Goal: Navigation & Orientation: Go to known website

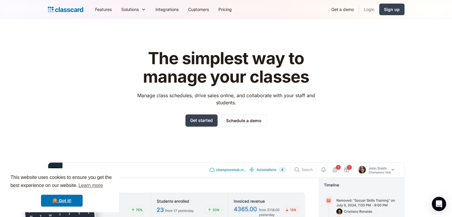
click at [373, 11] on link "Login" at bounding box center [369, 9] width 20 height 13
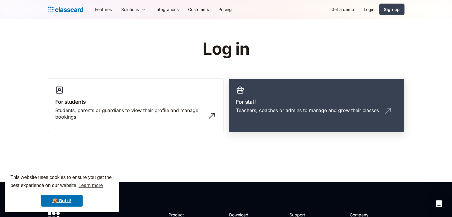
click at [274, 96] on link "For staff Teachers, coaches or admins to manage and grow their classes" at bounding box center [316, 105] width 176 height 54
